Goal: Information Seeking & Learning: Learn about a topic

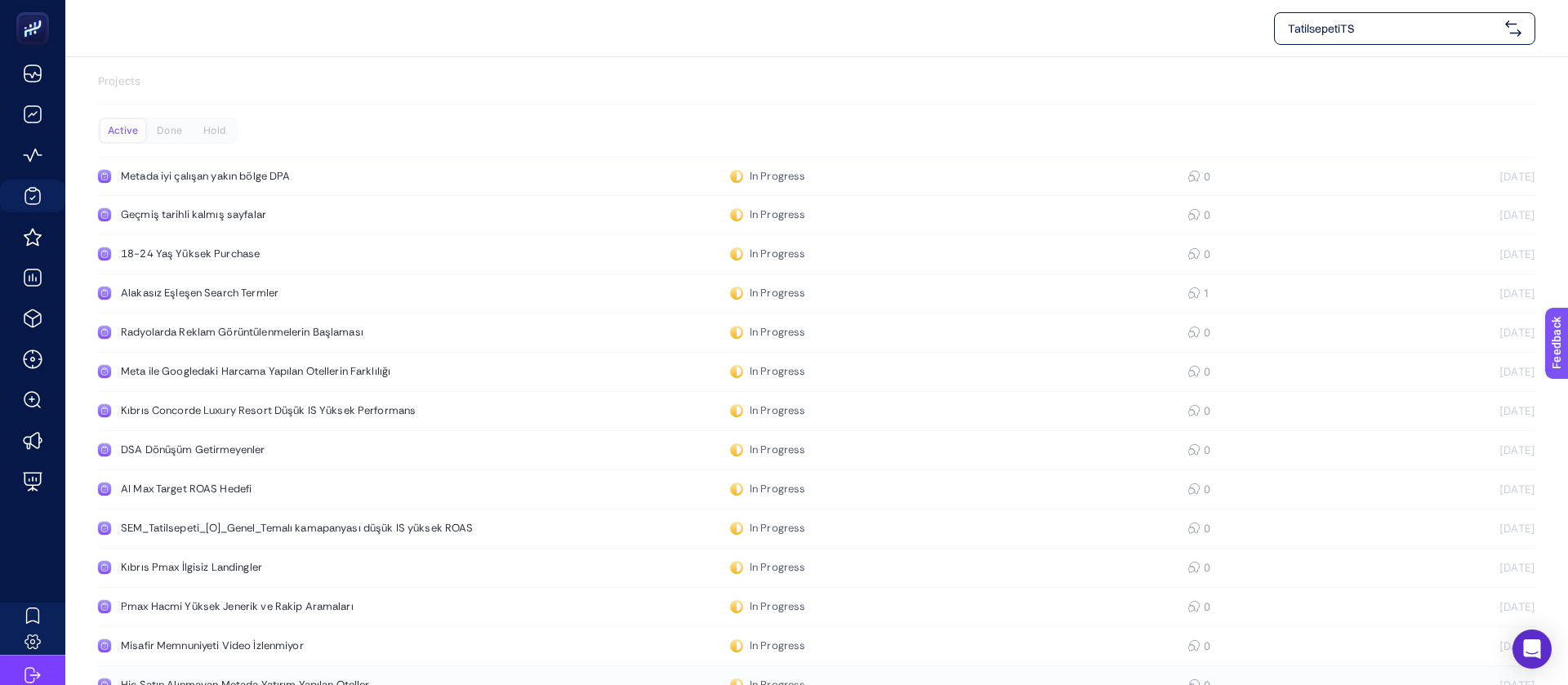
click at [341, 679] on div "Hiç Satın Alınmayan Metada Yatırım Yapılan Oteller" at bounding box center [310, 685] width 378 height 13
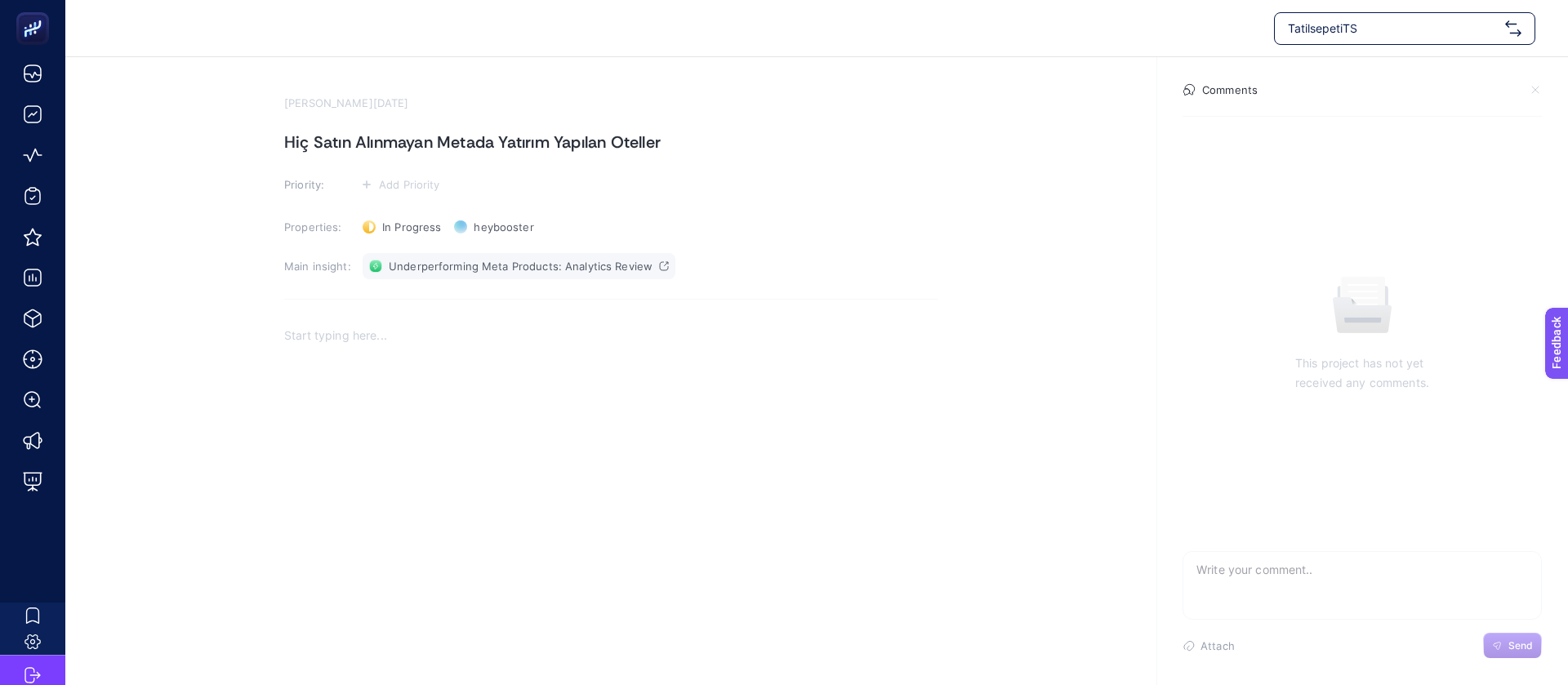
click at [525, 260] on span "Underperforming Meta Products: Analytics Review" at bounding box center [520, 265] width 263 height 13
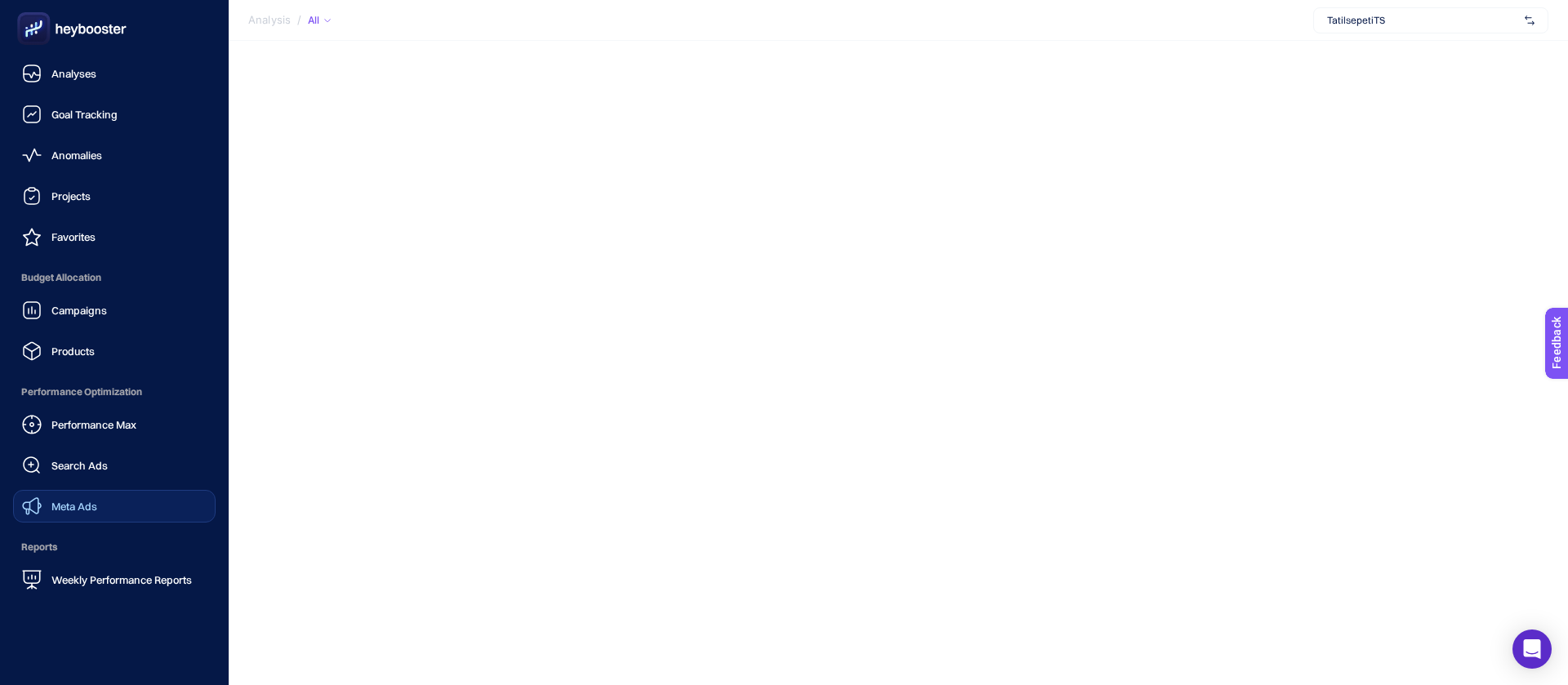
click at [77, 500] on span "Meta Ads" at bounding box center [74, 506] width 46 height 13
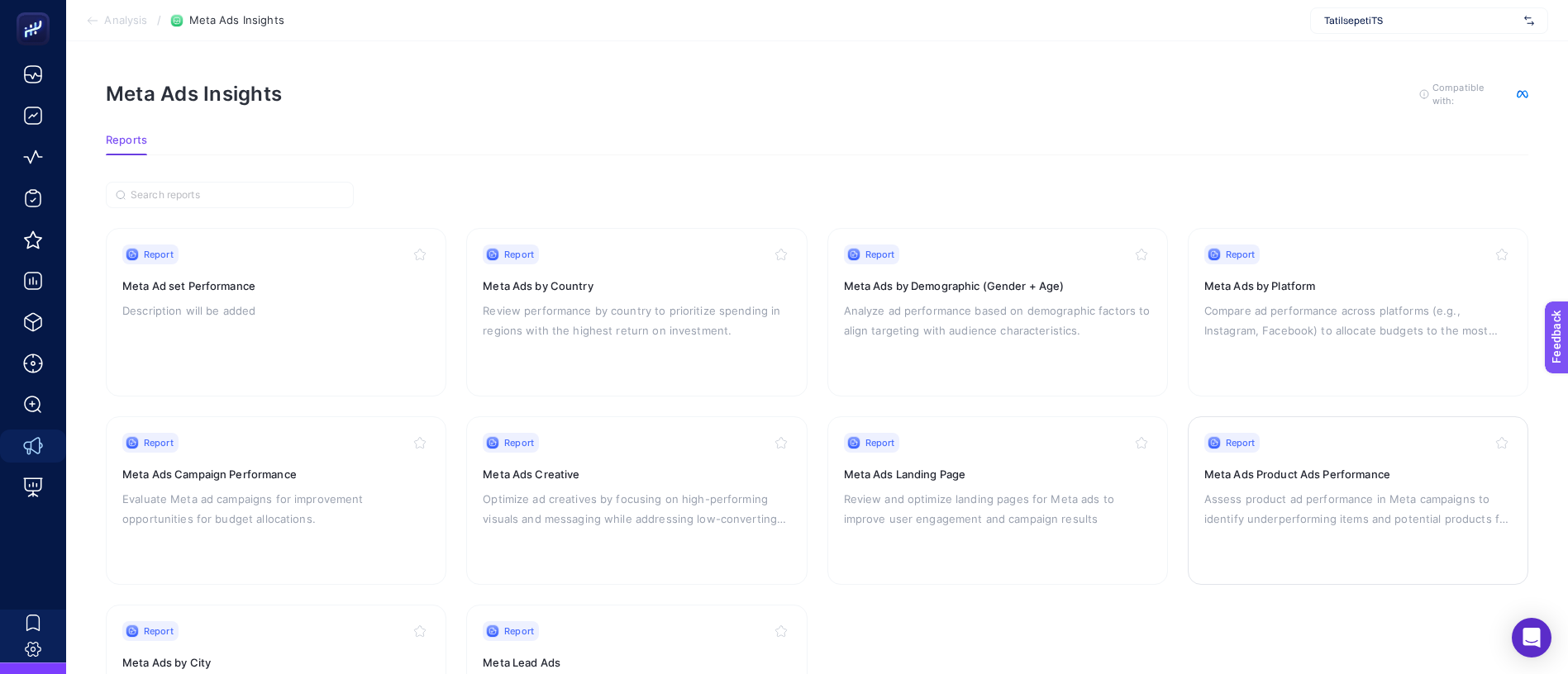
click at [1344, 474] on div "Report Meta Ads Product Ads Performance Assess product ad performance in Meta c…" at bounding box center [1358, 501] width 308 height 135
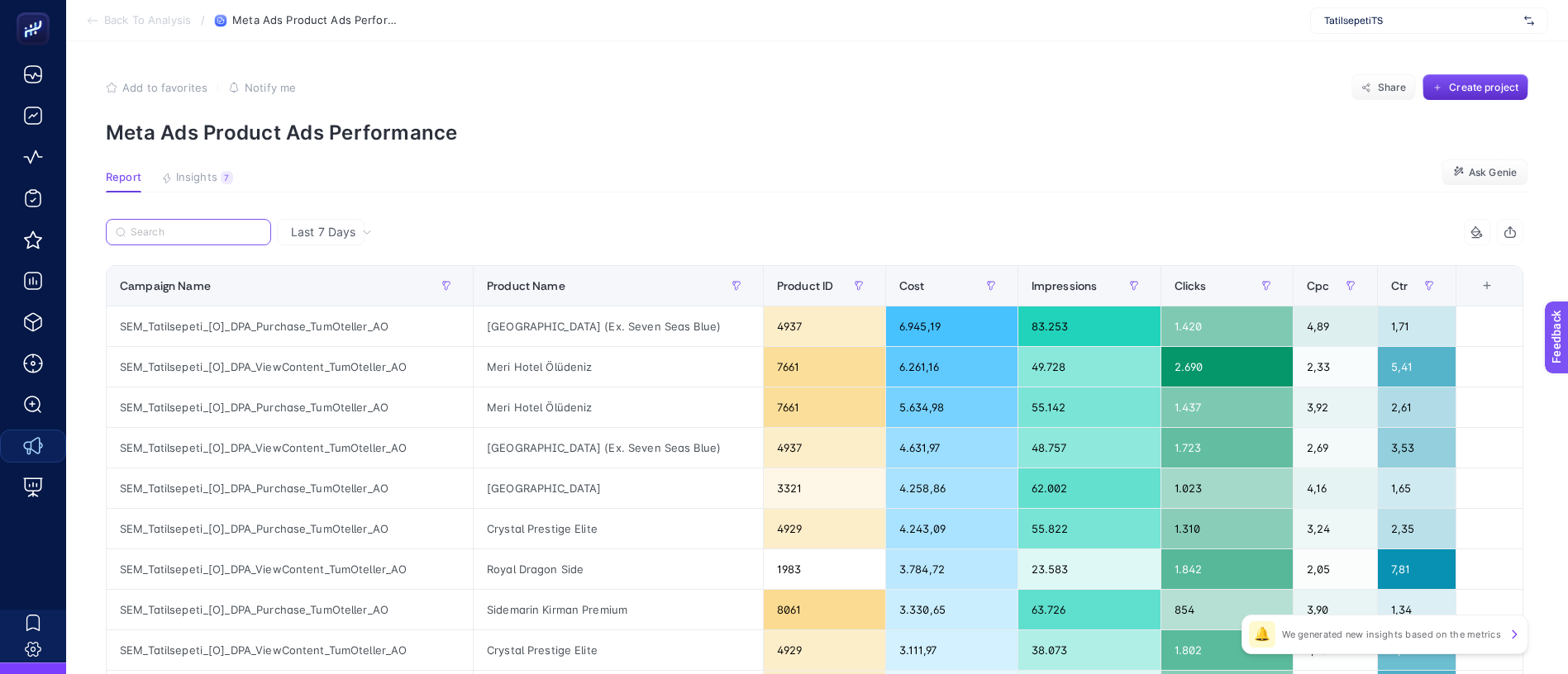
click at [187, 226] on input "Search" at bounding box center [195, 232] width 130 height 13
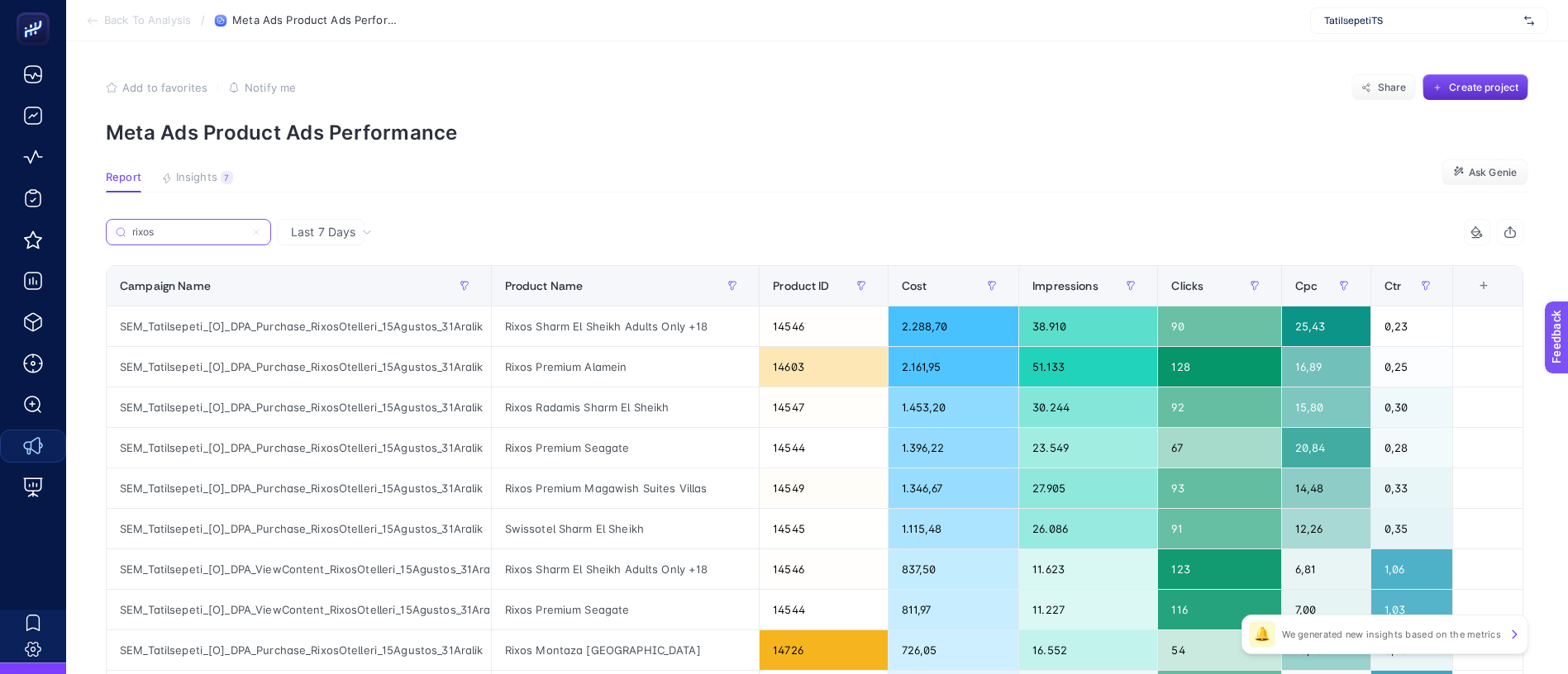
type input "rixos"
click at [1079, 171] on section "Report Insights 7 We generated new insights based on the metrics Ask Genie" at bounding box center [816, 182] width 1422 height 22
click at [1499, 279] on div "+" at bounding box center [1484, 285] width 31 height 13
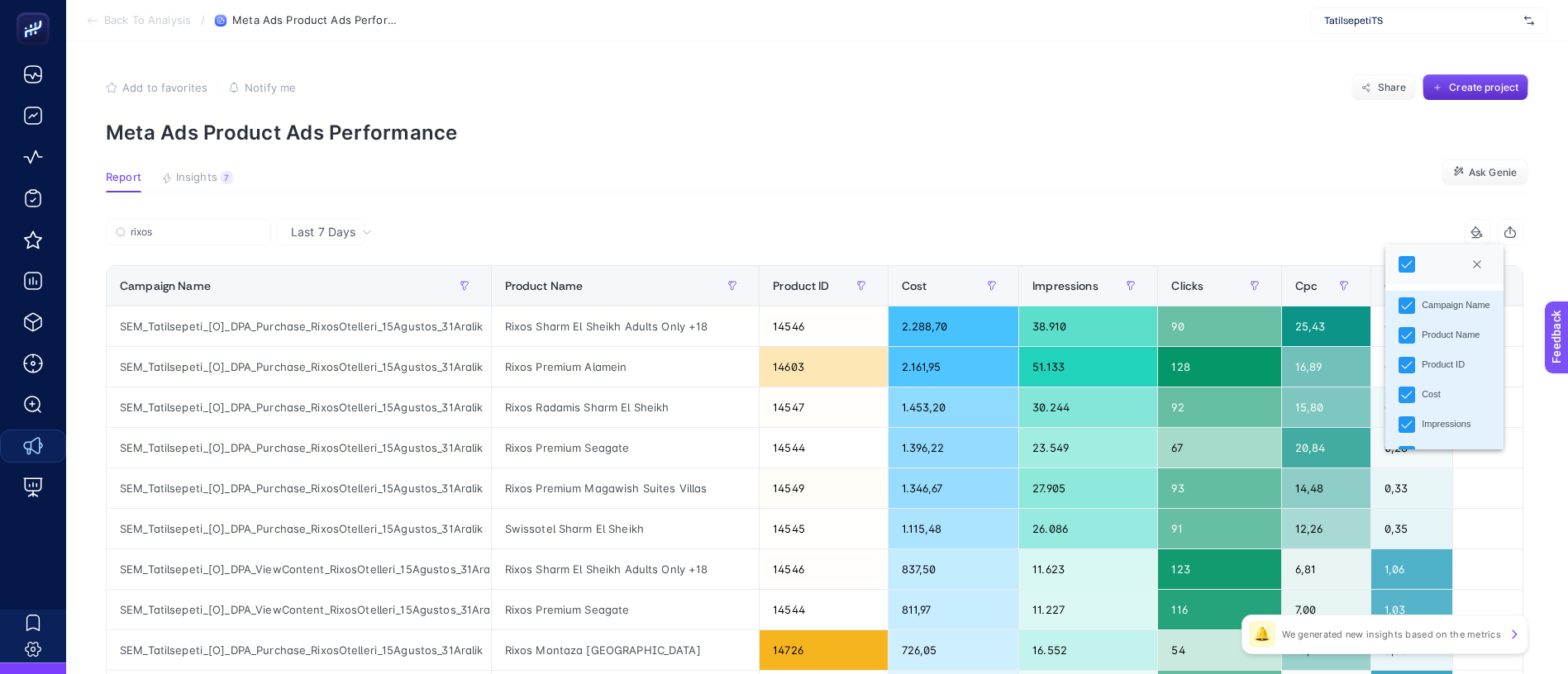
click at [1499, 279] on div "+" at bounding box center [1484, 285] width 31 height 13
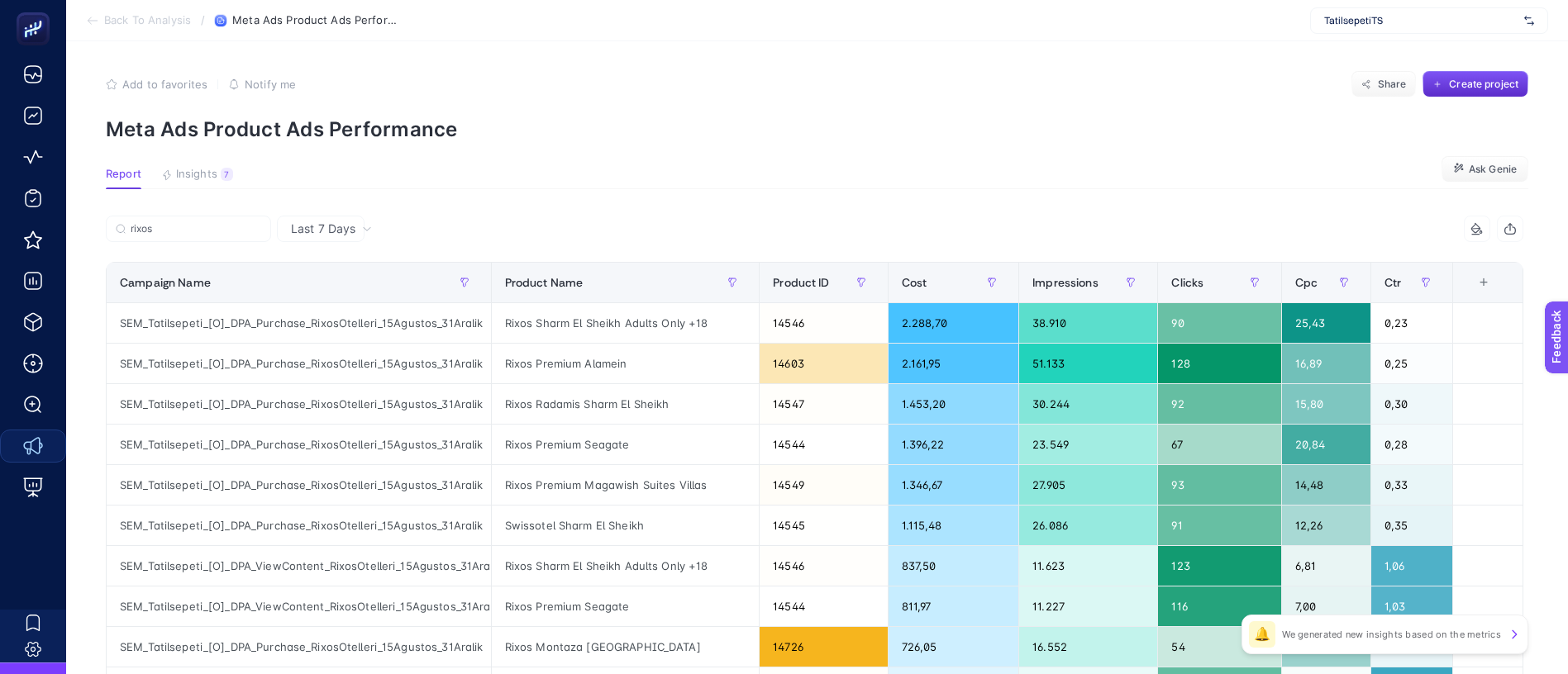
scroll to position [0, 1]
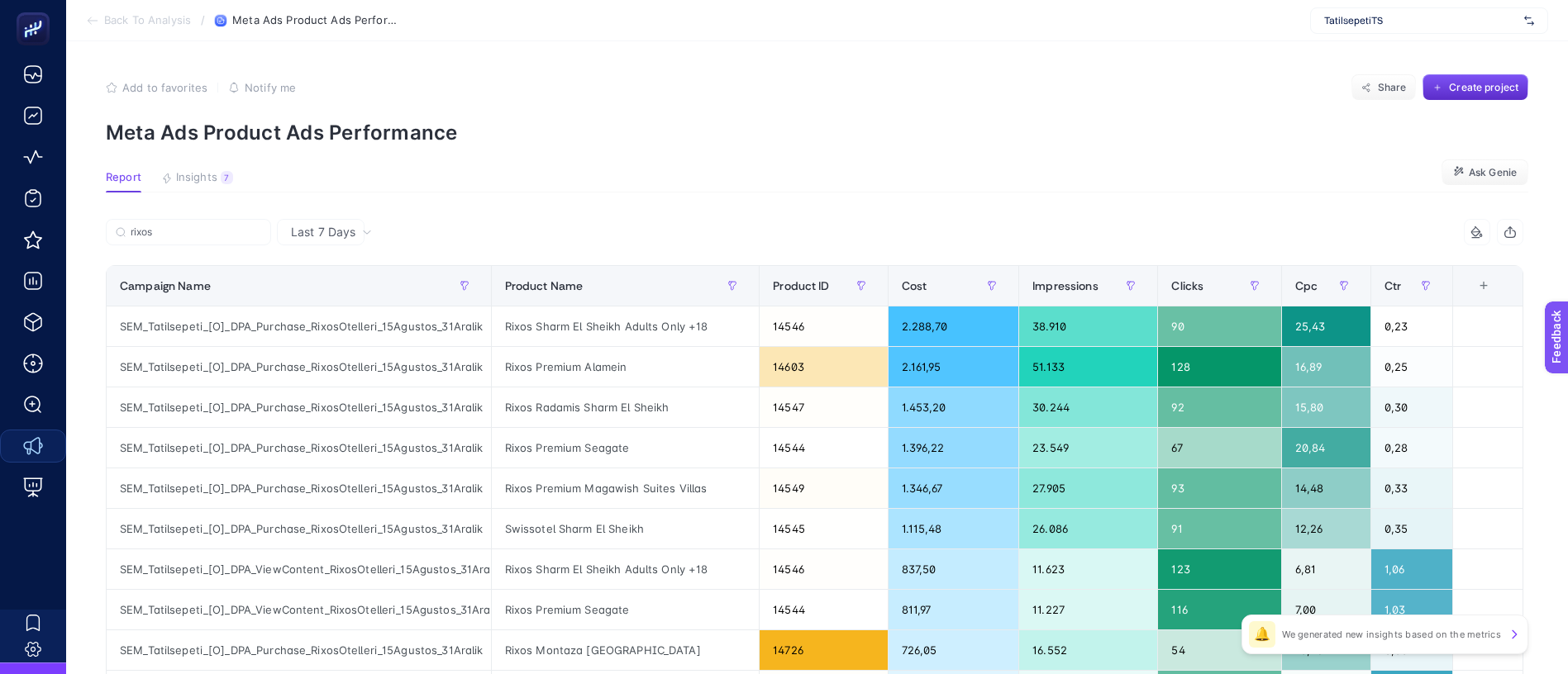
click at [1499, 279] on div "+" at bounding box center [1484, 285] width 31 height 13
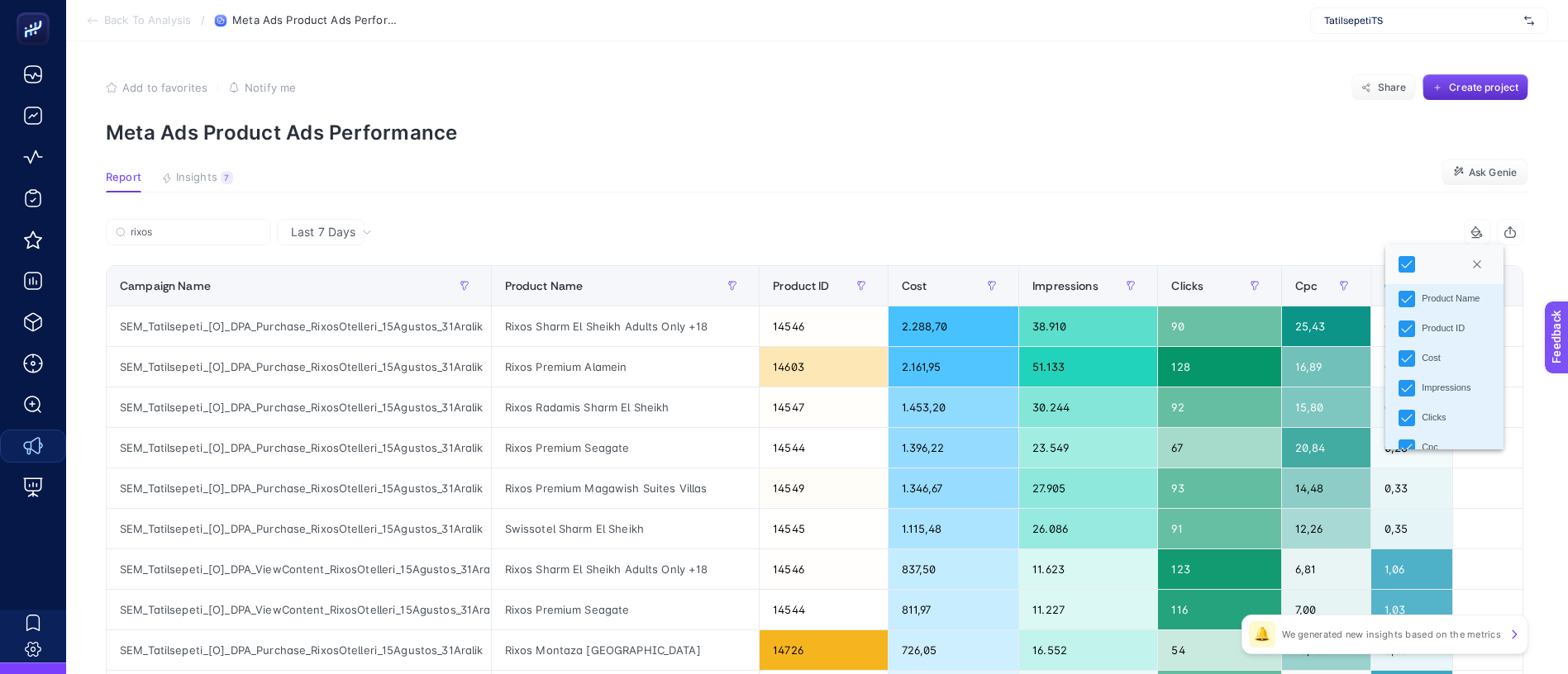
scroll to position [56, 0]
click at [899, 180] on article "Add to favorites false Notify me Share Create project Meta Ads Product Ads Perf…" at bounding box center [816, 565] width 1501 height 1048
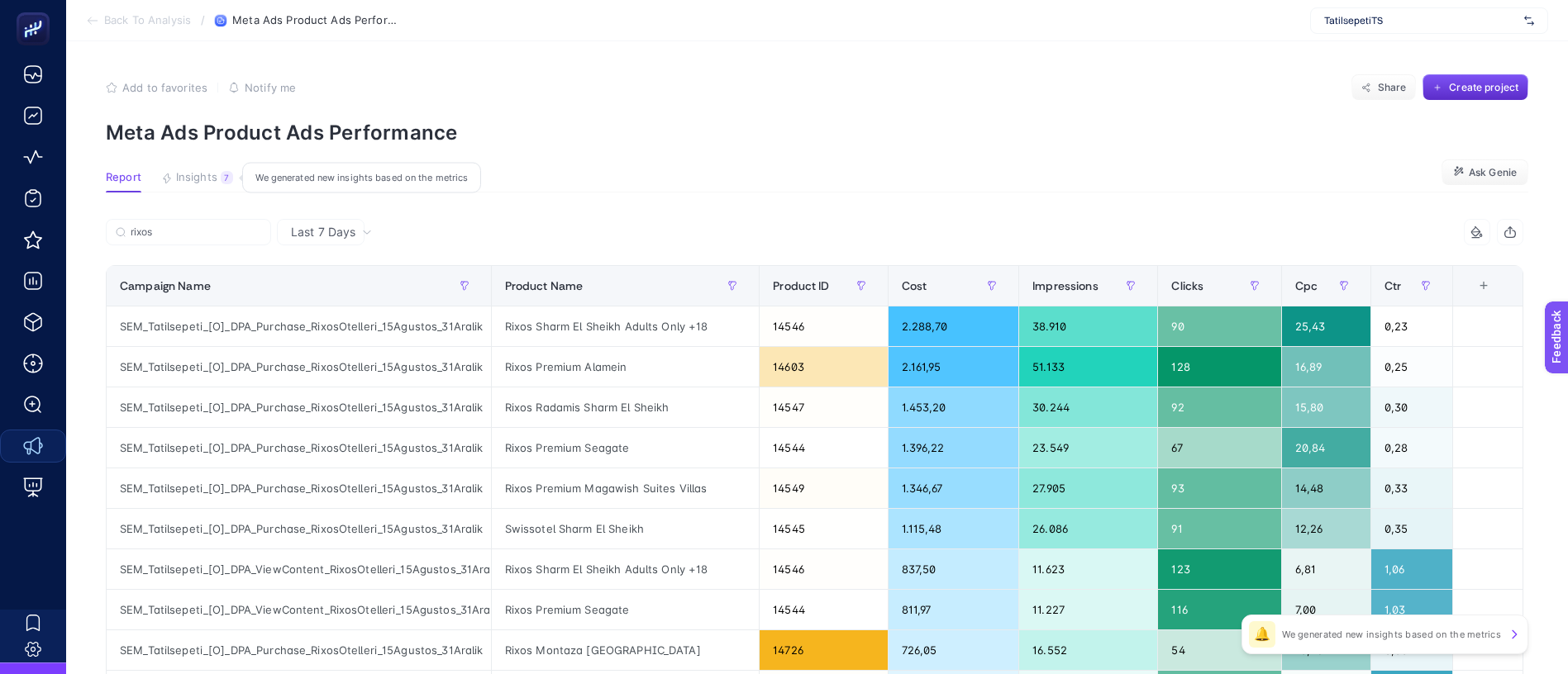
click at [198, 171] on span "Insights" at bounding box center [197, 177] width 41 height 13
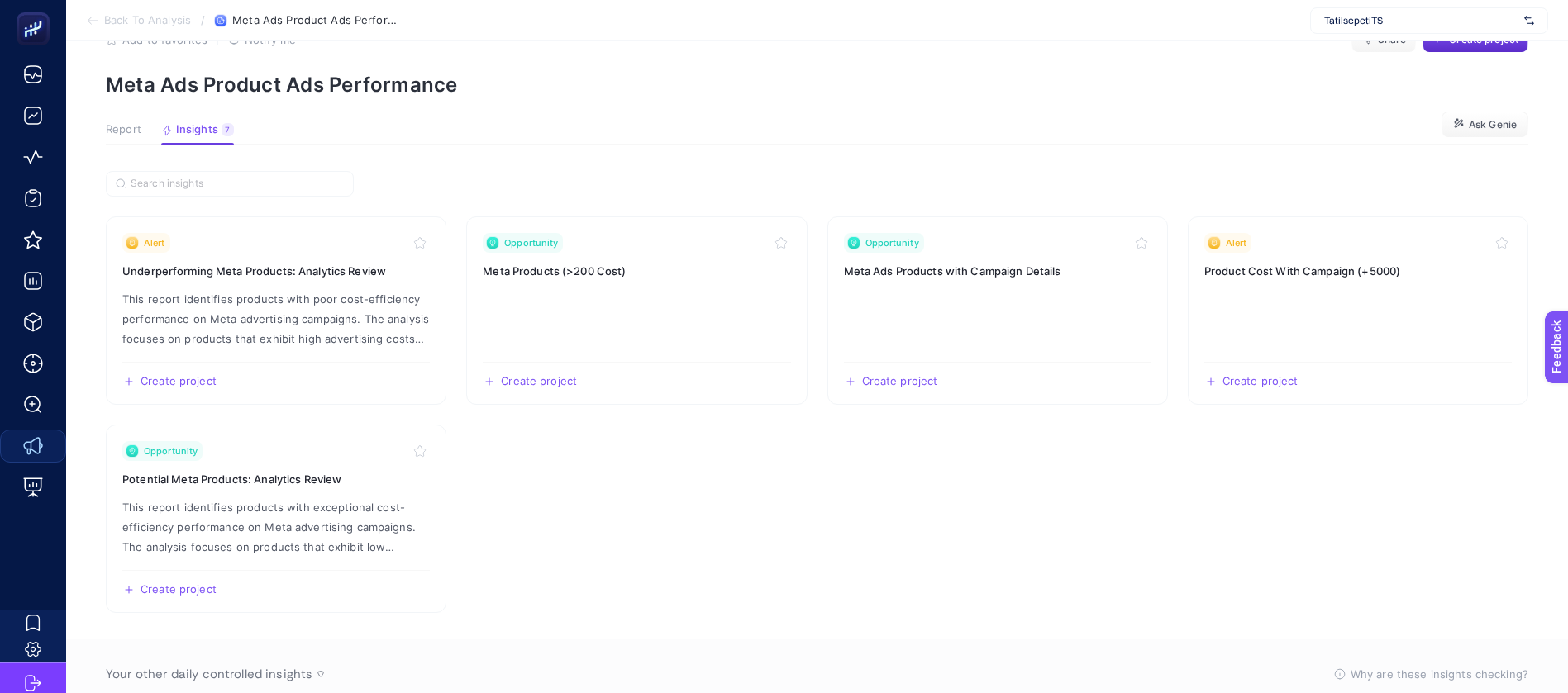
scroll to position [74, 0]
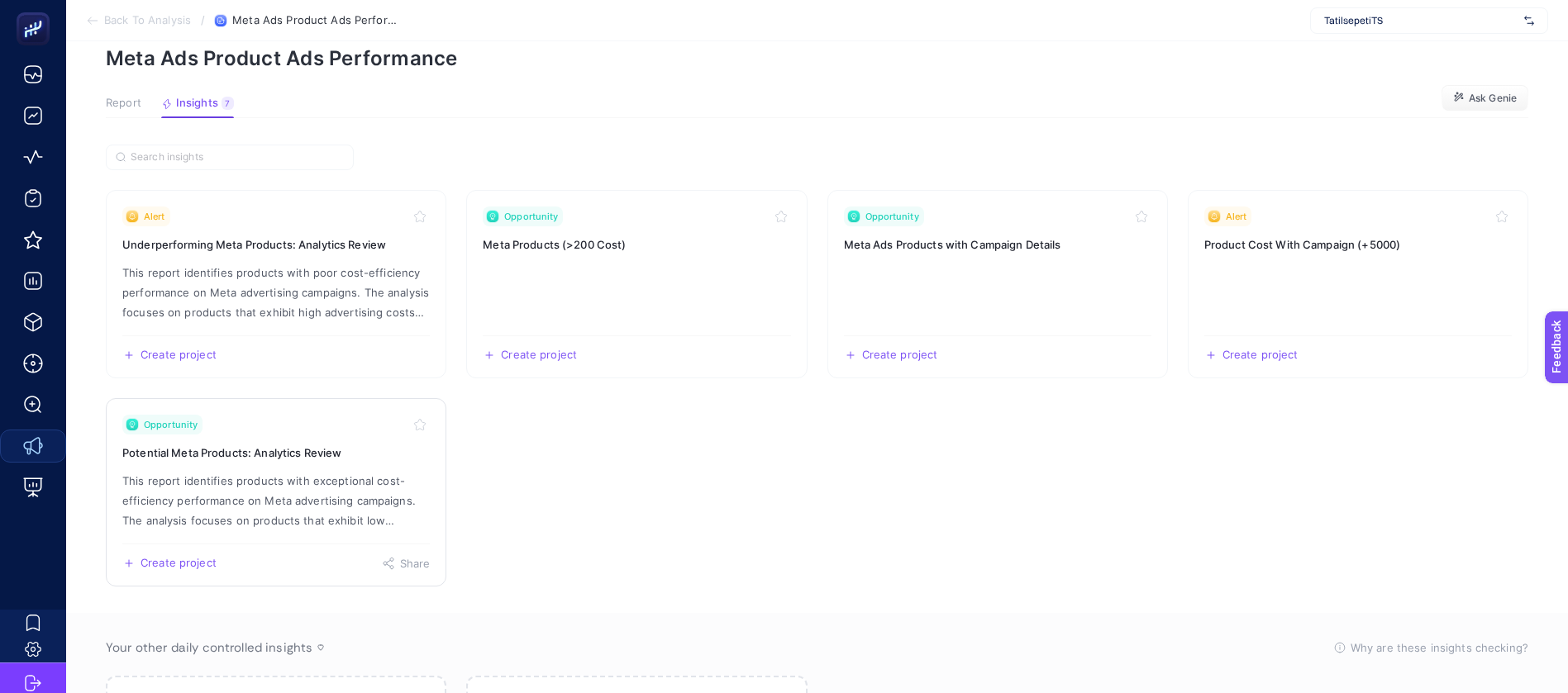
click at [256, 419] on link "Opportunity Potential Meta Products: Analytics Review This report identifies pr…" at bounding box center [275, 492] width 340 height 188
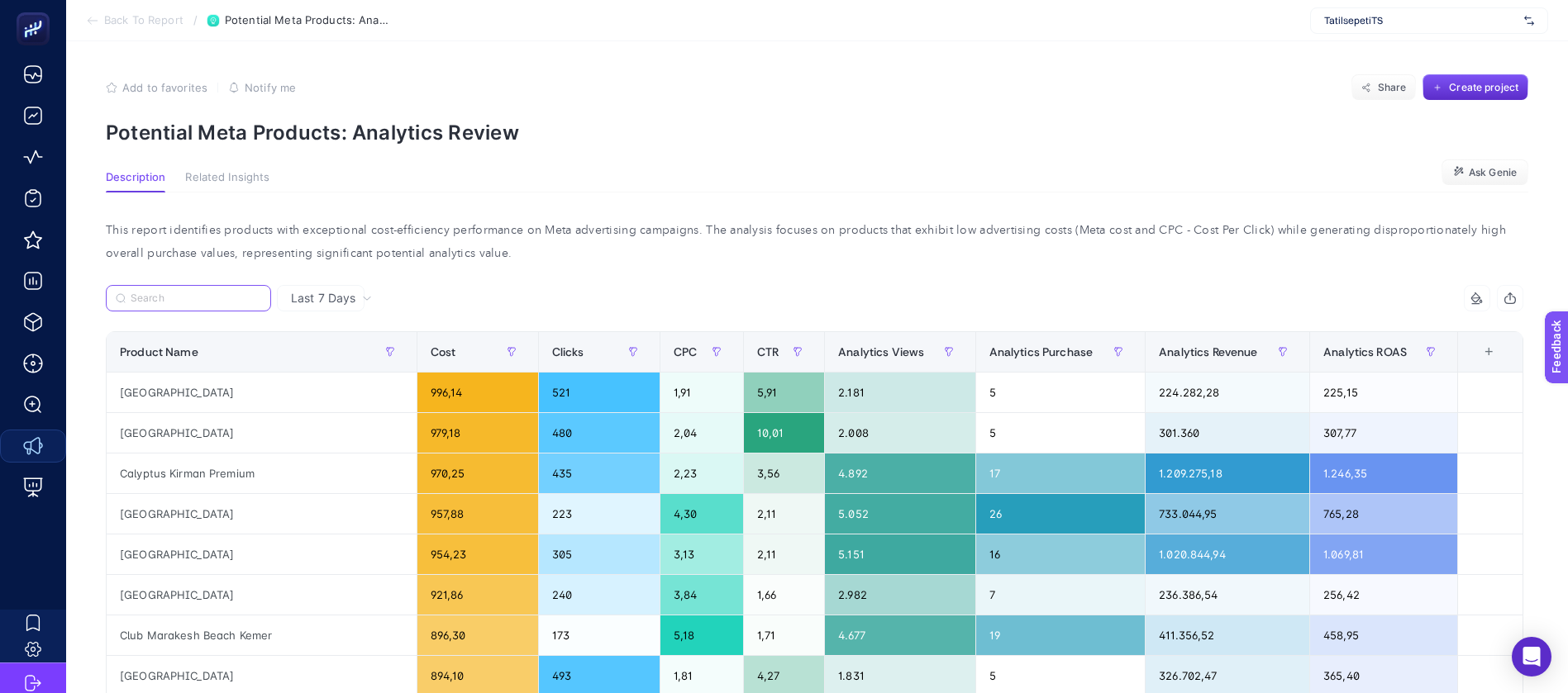
click at [166, 292] on input "Search" at bounding box center [195, 298] width 130 height 13
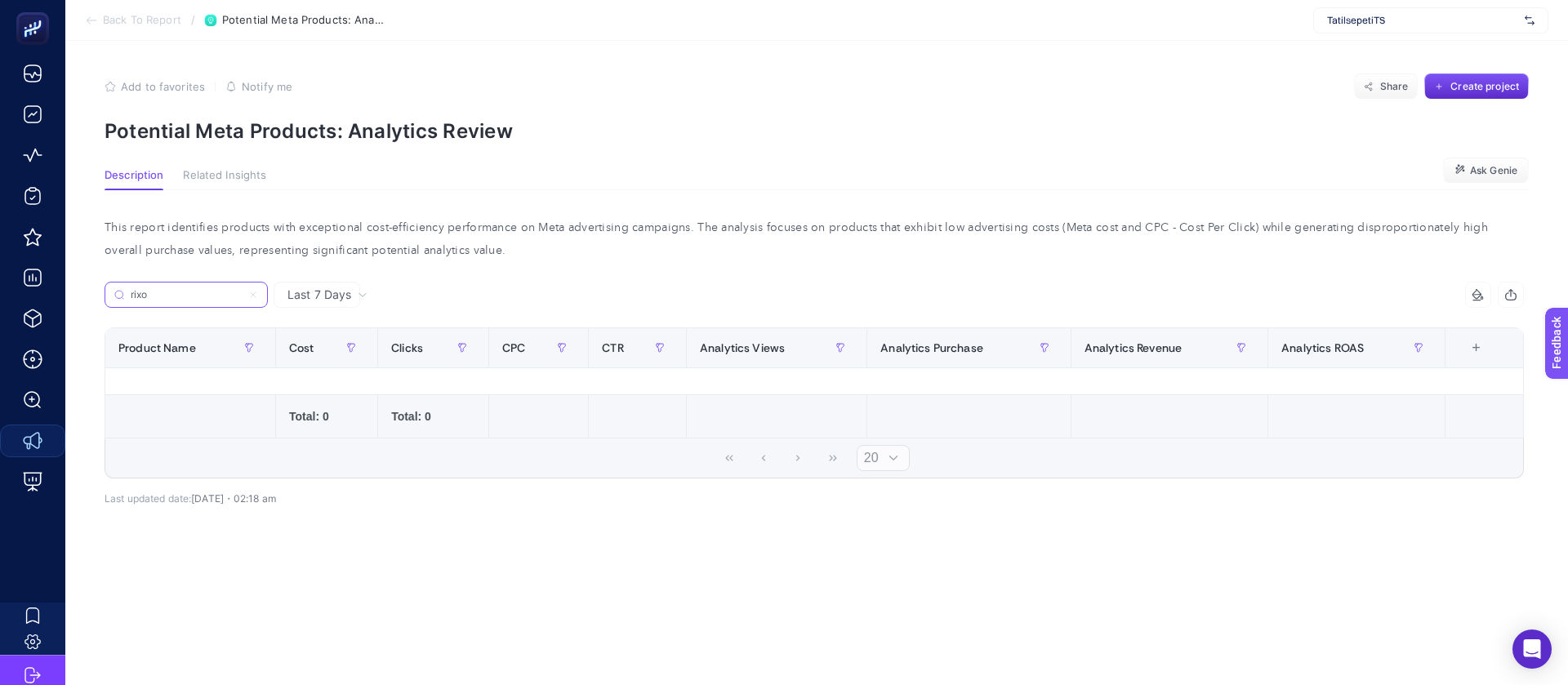
type input "rixos"
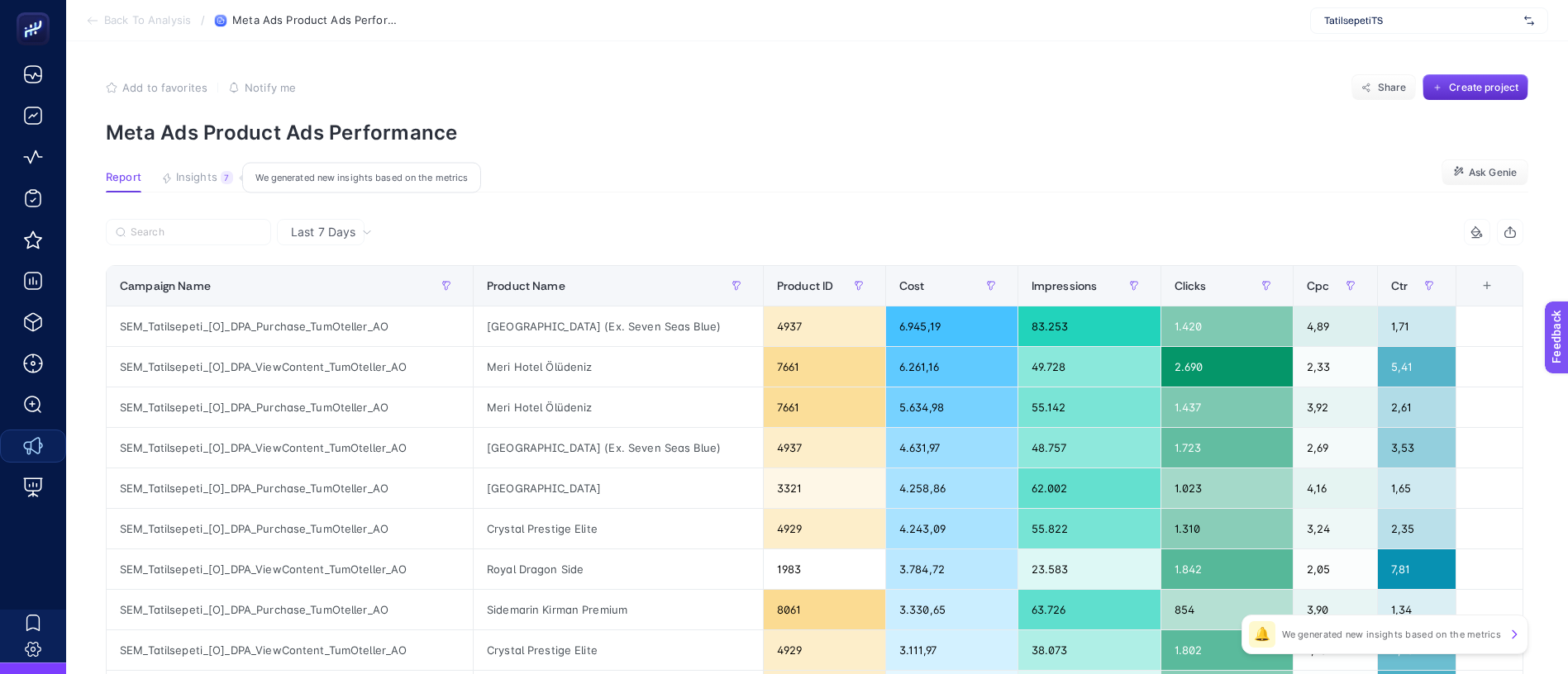
click at [176, 171] on span "Insights" at bounding box center [197, 177] width 41 height 13
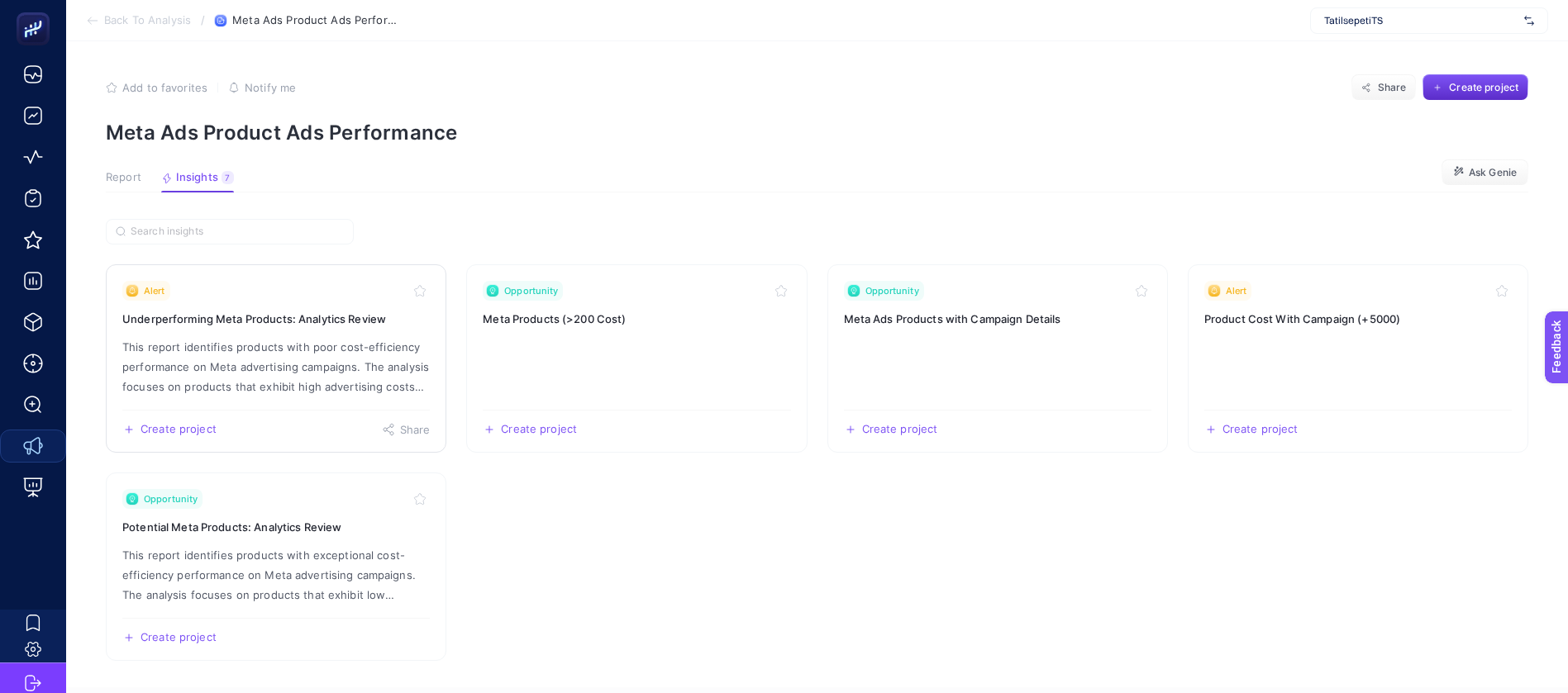
click at [274, 337] on p "This report identifies products with poor cost-efficiency performance on Meta a…" at bounding box center [276, 367] width 308 height 60
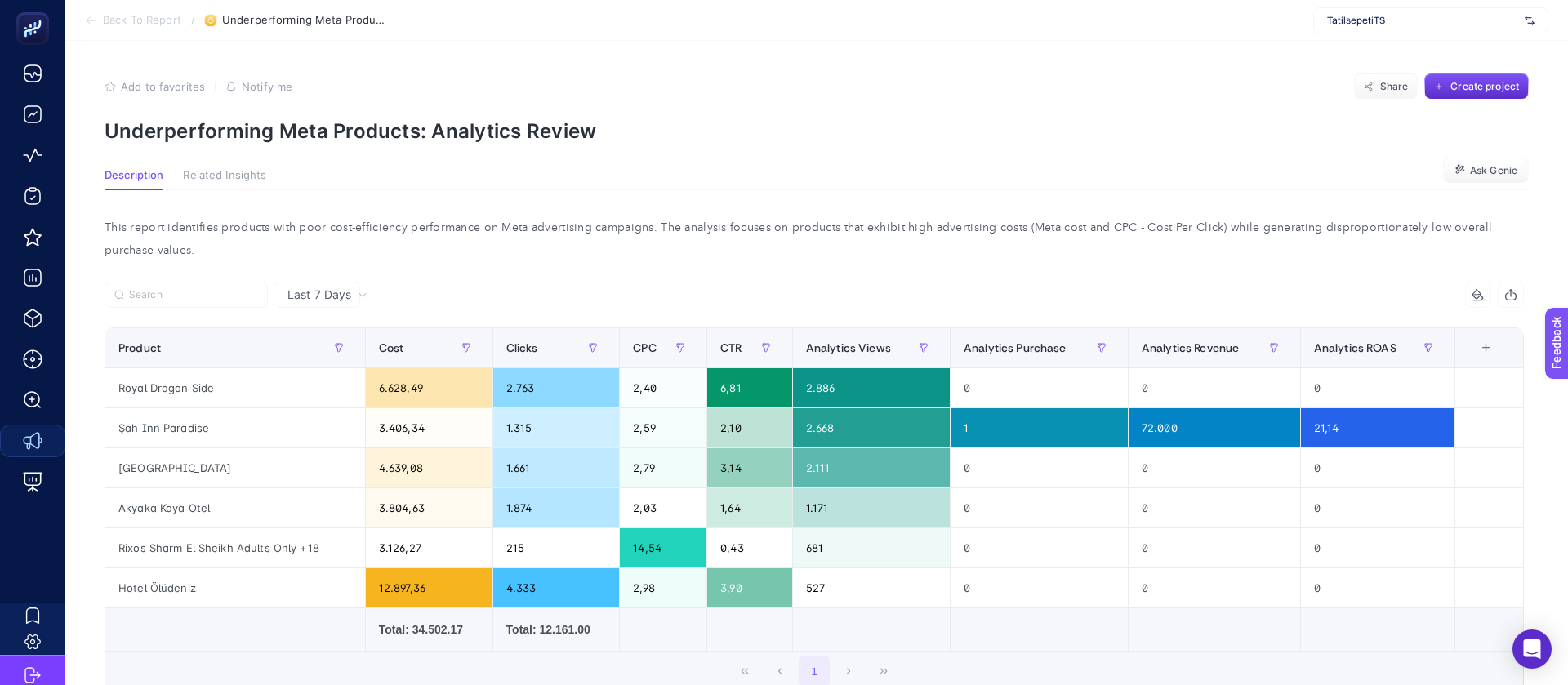
click at [281, 289] on div "Last 7 Days" at bounding box center [327, 295] width 93 height 12
click at [304, 360] on li "Last 30 Days" at bounding box center [317, 383] width 77 height 46
